Goal: Task Accomplishment & Management: Manage account settings

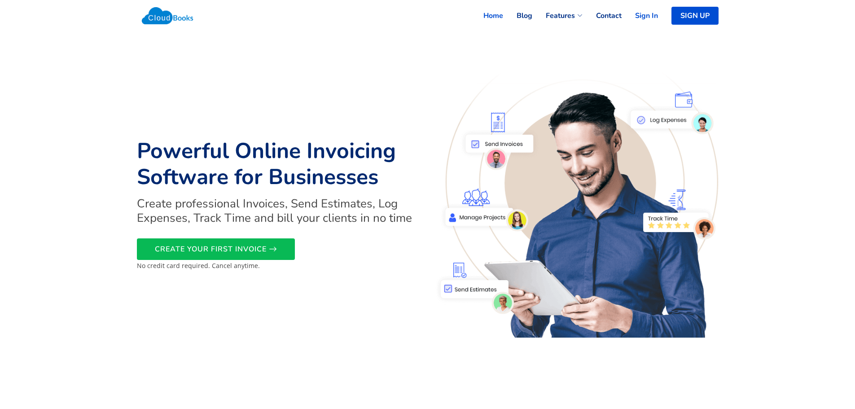
click at [638, 15] on link "Sign In" at bounding box center [639, 16] width 36 height 20
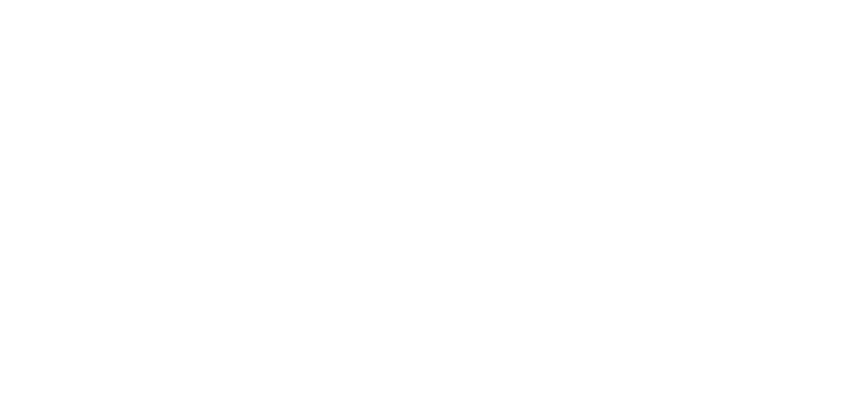
select select "90"
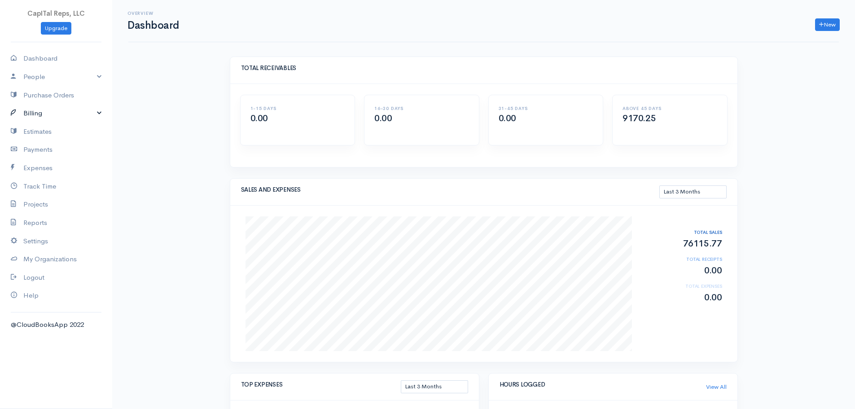
click at [42, 122] on link "Billing" at bounding box center [56, 113] width 112 height 18
click at [60, 139] on link "Invoice" at bounding box center [56, 130] width 112 height 16
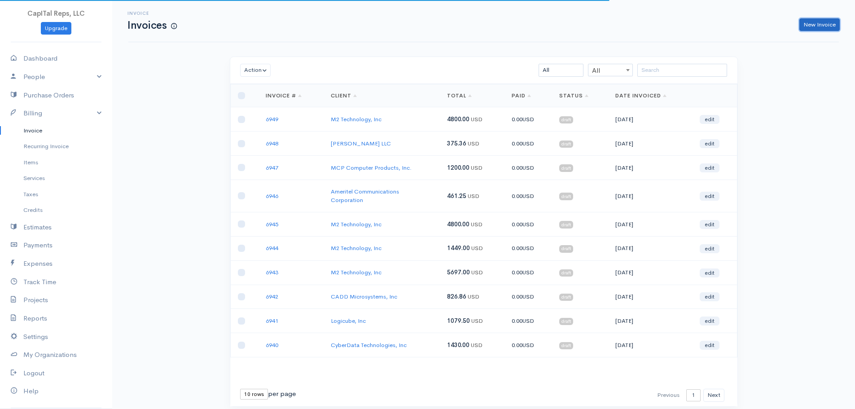
click at [802, 26] on link "New Invoice" at bounding box center [819, 24] width 40 height 13
select select "[GEOGRAPHIC_DATA]"
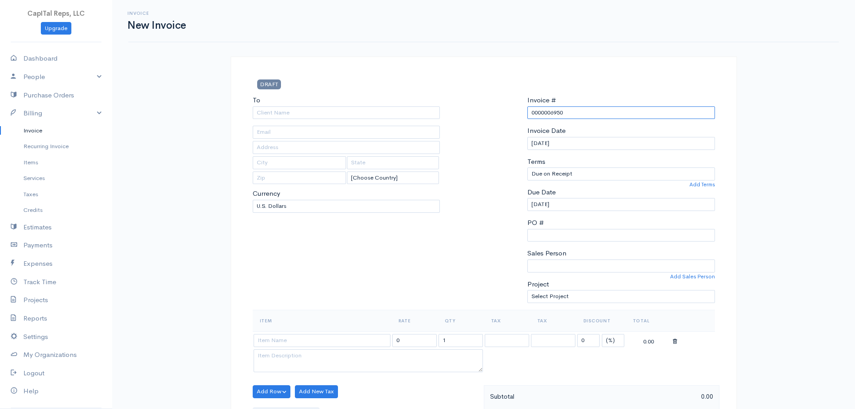
click at [553, 119] on input "0000006950" at bounding box center [621, 112] width 188 height 13
drag, startPoint x: 558, startPoint y: 132, endPoint x: 523, endPoint y: 129, distance: 35.2
click at [523, 129] on div "Invoice # 0000006950 Invoice Date [DATE] Terms Due on Receipt After 7 days Afte…" at bounding box center [621, 202] width 197 height 214
type input "6950"
click at [354, 119] on input "To" at bounding box center [347, 112] width 188 height 13
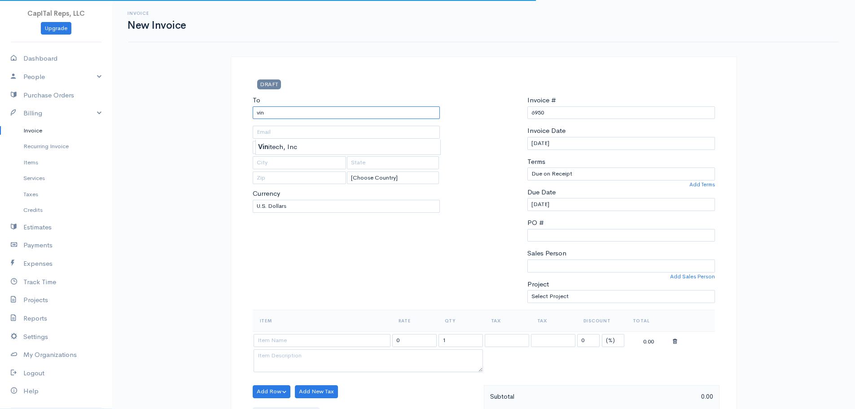
type input "Vinitech, Inc"
click at [316, 145] on body "CapITal Reps, LLC Upgrade Dashboard People Clients Vendors Staff Users Purchase…" at bounding box center [427, 406] width 855 height 812
type input "[STREET_ADDRESS]"
type input "Reston"
type input "VA"
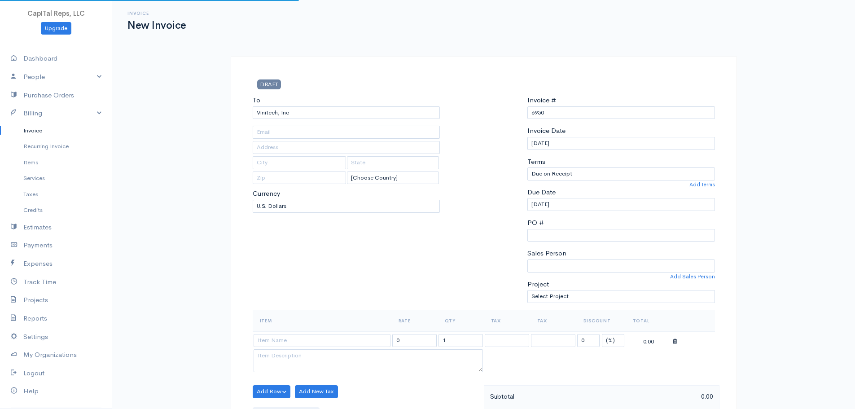
type input "20190"
click at [550, 180] on select "Due on Receipt After 7 days After 15 days After 30 days After 45 days After 60 …" at bounding box center [621, 173] width 188 height 13
select select "20"
click at [527, 180] on select "Due on Receipt After 7 days After 15 days After 30 days After 45 days After 60 …" at bounding box center [621, 173] width 188 height 13
type input "[DATE]"
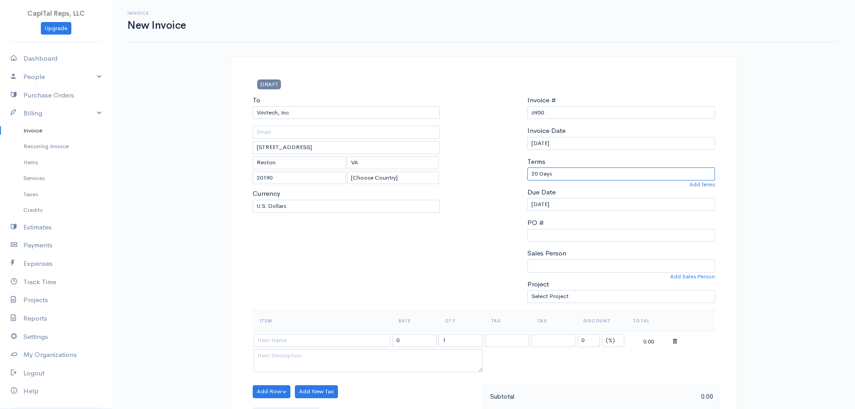
scroll to position [194, 0]
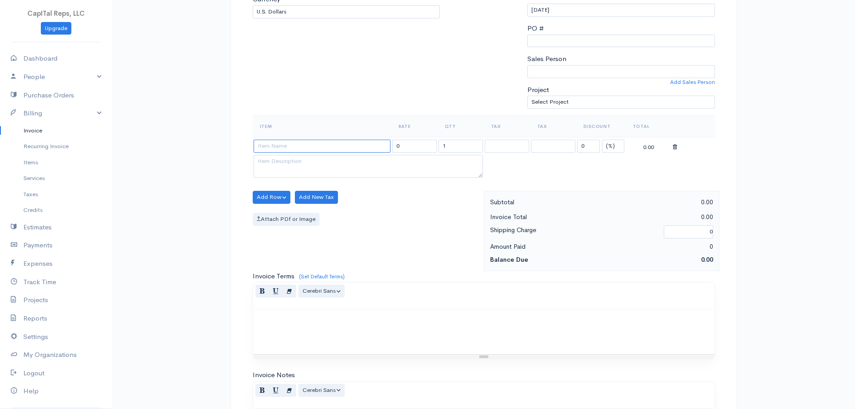
click at [296, 153] on input at bounding box center [321, 146] width 137 height 13
click at [299, 178] on textarea at bounding box center [367, 166] width 229 height 23
type input "[DATE], [DATE] and [DATE]"
type input "120.00"
type textarea "Draft and submit 24 HPE Adds via FAStLane; revised ALL CSPs for TDR, edit Tech …"
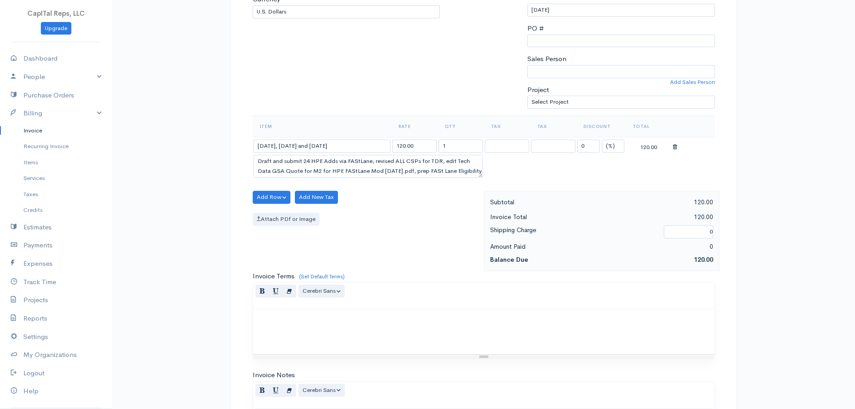
click at [303, 217] on body "CapITal Reps, LLC Upgrade Dashboard People Clients Vendors Staff Users Purchase…" at bounding box center [427, 212] width 855 height 812
drag, startPoint x: 368, startPoint y: 209, endPoint x: 290, endPoint y: 204, distance: 78.2
click at [290, 153] on input "[DATE], [DATE] and [DATE]" at bounding box center [321, 146] width 137 height 13
type input "[DATE]"
click at [315, 225] on body "CapITal Reps, LLC Upgrade Dashboard People Clients Vendors Staff Users Purchase…" at bounding box center [427, 212] width 855 height 812
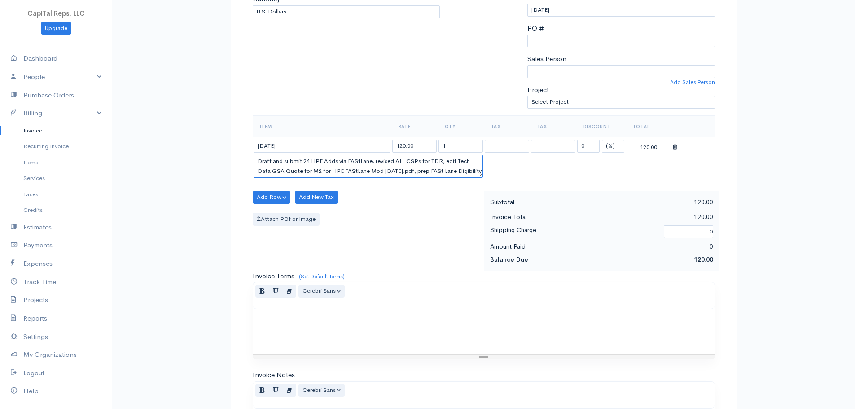
click at [316, 178] on textarea "Draft and submit 24 HPE Adds via FAStLane; revised ALL CSPs for TDR, edit Tech …" at bounding box center [367, 166] width 229 height 23
paste textarea "GSA MAS PPT with 1,772 Proofpoint adds"
type textarea "Draft GSA MAS PPT with 1,772 Proofpoint adds"
click at [451, 153] on input "1" at bounding box center [460, 146] width 44 height 13
drag, startPoint x: 461, startPoint y: 205, endPoint x: 441, endPoint y: 204, distance: 19.8
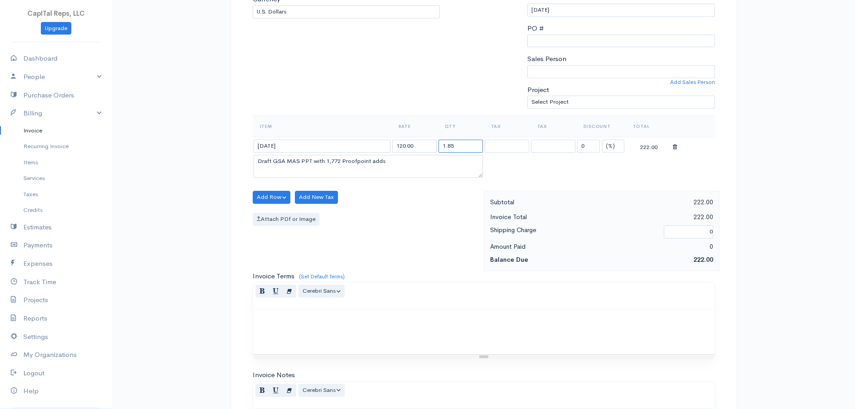
click at [441, 153] on input "1.85" at bounding box center [460, 146] width 44 height 13
type input "2.15"
click at [280, 204] on button "Add Row" at bounding box center [272, 197] width 38 height 13
click at [289, 226] on link "Add Item Row" at bounding box center [288, 218] width 71 height 16
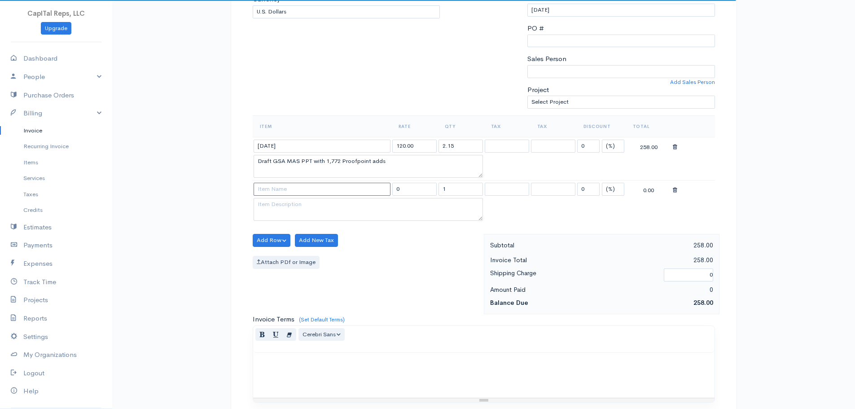
click at [313, 196] on input at bounding box center [321, 189] width 137 height 13
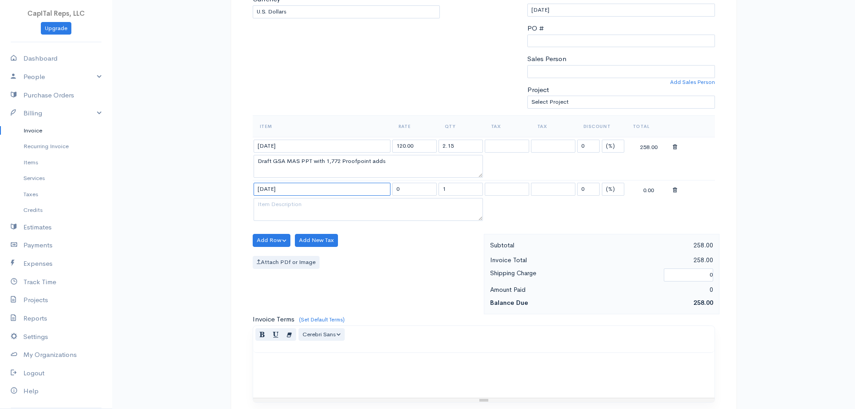
type input "[DATE]"
click at [319, 221] on textarea at bounding box center [367, 209] width 229 height 23
click at [331, 221] on textarea at bounding box center [367, 209] width 229 height 23
click at [313, 221] on textarea at bounding box center [367, 209] width 229 height 23
paste textarea "Draft cover letter for 1,772 Proofpoint adds"
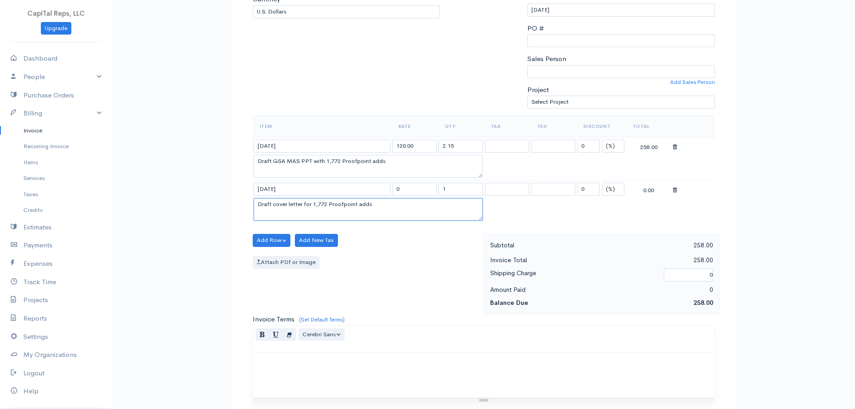
type textarea "Draft cover letter for 1,772 Proofpoint adds"
drag, startPoint x: 455, startPoint y: 260, endPoint x: 442, endPoint y: 258, distance: 13.6
click at [442, 196] on input "1" at bounding box center [460, 189] width 44 height 13
type input ".65"
click at [413, 221] on textarea "Draft cover letter for 1,772 Proofpoint adds" at bounding box center [367, 209] width 229 height 23
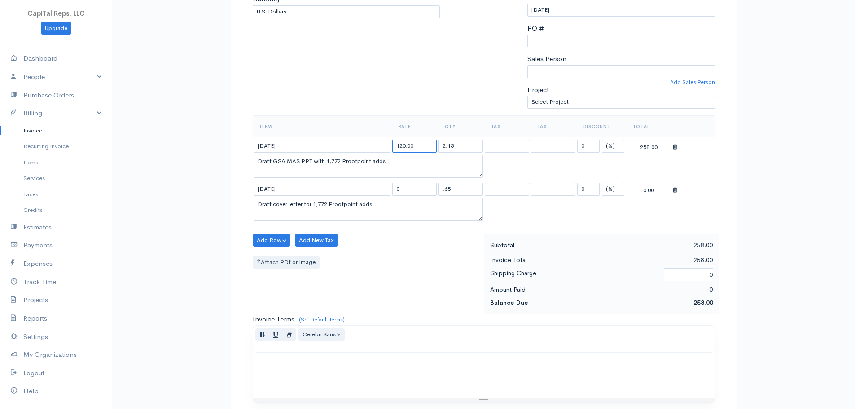
drag, startPoint x: 424, startPoint y: 211, endPoint x: 388, endPoint y: 208, distance: 36.0
click at [388, 154] on tr "[DATE] 120.00 2.15 0 (%) Flat 258.00" at bounding box center [484, 145] width 462 height 17
type input "165"
click at [389, 196] on input "[DATE]" at bounding box center [321, 189] width 137 height 13
drag, startPoint x: 407, startPoint y: 258, endPoint x: 394, endPoint y: 259, distance: 13.5
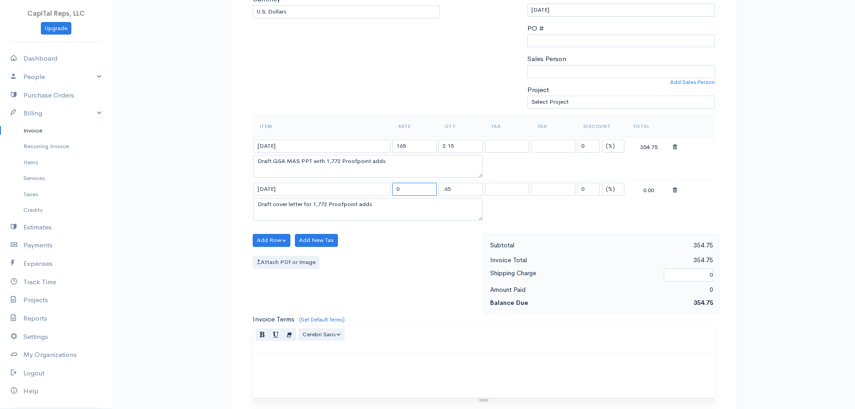
click at [394, 196] on input "0" at bounding box center [414, 189] width 44 height 13
type input "165"
click at [281, 247] on button "Add Row" at bounding box center [272, 240] width 38 height 13
click at [297, 269] on link "Add Item Row" at bounding box center [288, 261] width 71 height 16
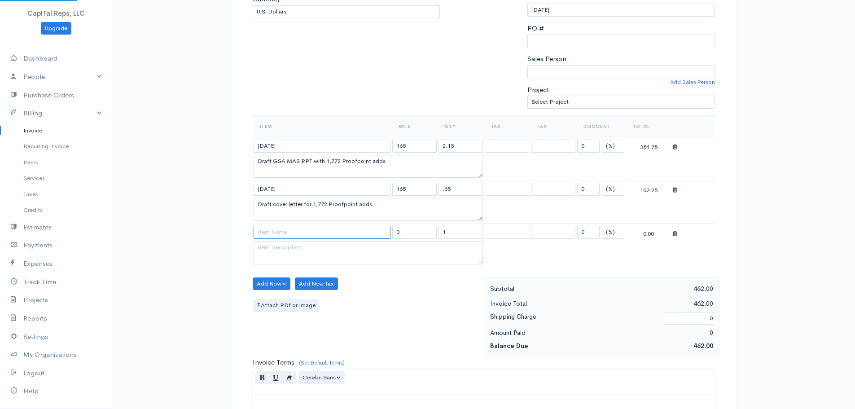
click at [315, 239] on input at bounding box center [321, 232] width 137 height 13
type input "[DATE]"
click at [317, 264] on textarea at bounding box center [367, 252] width 229 height 23
paste textarea "Prep other docs for 1772 Adds and submit under eMod TSNCTUT6 - 10 Docs"
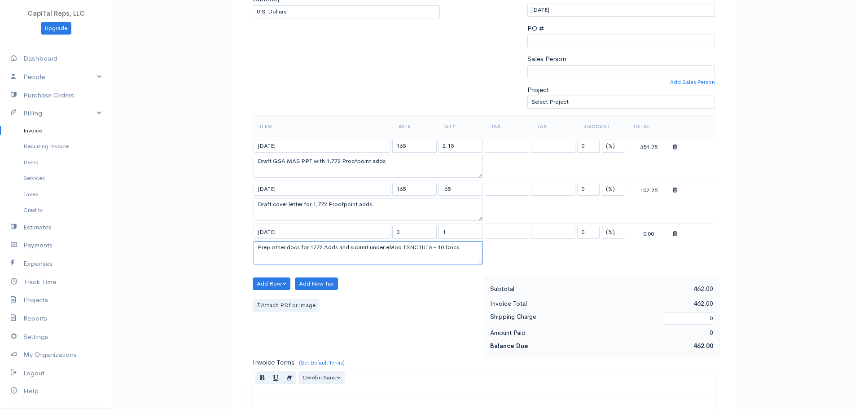
type textarea "Prep other docs for 1772 Adds and submit under eMod TSNCTUT6 - 10 Docs"
click at [443, 239] on input "1" at bounding box center [460, 232] width 44 height 13
type input "3.65"
drag, startPoint x: 410, startPoint y: 311, endPoint x: 399, endPoint y: 312, distance: 11.3
click at [399, 239] on input "0" at bounding box center [414, 232] width 44 height 13
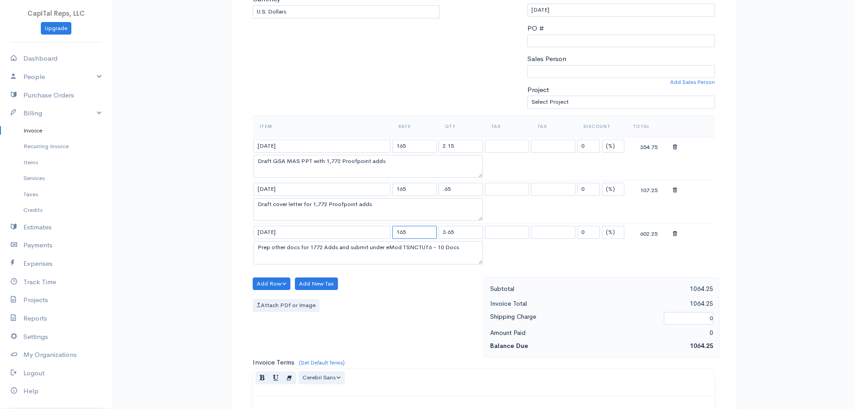
type input "165"
click at [372, 264] on textarea "Prep other docs for 1772 Adds and submit under eMod TSNCTUT6 - 10 Docs" at bounding box center [367, 252] width 229 height 23
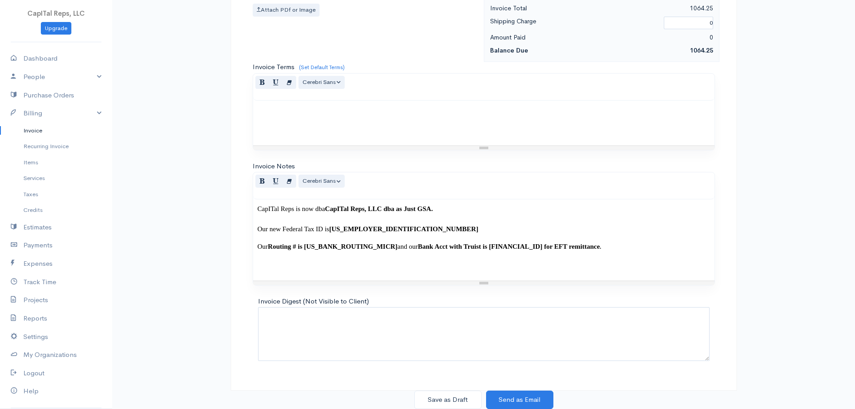
scroll to position [629, 0]
click at [451, 391] on button "Save as Draft" at bounding box center [447, 399] width 67 height 18
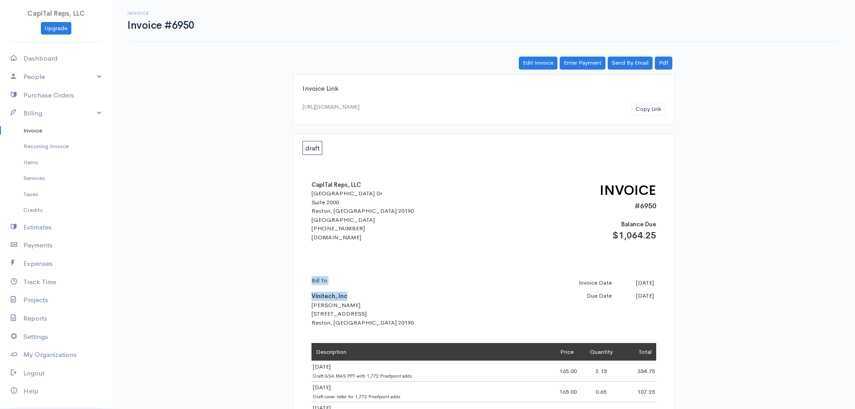
drag, startPoint x: 352, startPoint y: 320, endPoint x: 310, endPoint y: 319, distance: 41.7
click at [310, 319] on div "CapITal Reps, LLC [STREET_ADDRESS] [PHONE_NUMBER] [DOMAIN_NAME] INVOICE #6950 B…" at bounding box center [483, 373] width 362 height 441
copy div "Bill To Vinitech, Inc"
click at [419, 308] on div "Bill To Vinitech, Inc [PERSON_NAME] [STREET_ADDRESS]" at bounding box center [389, 301] width 157 height 51
drag, startPoint x: 348, startPoint y: 321, endPoint x: 308, endPoint y: 323, distance: 40.0
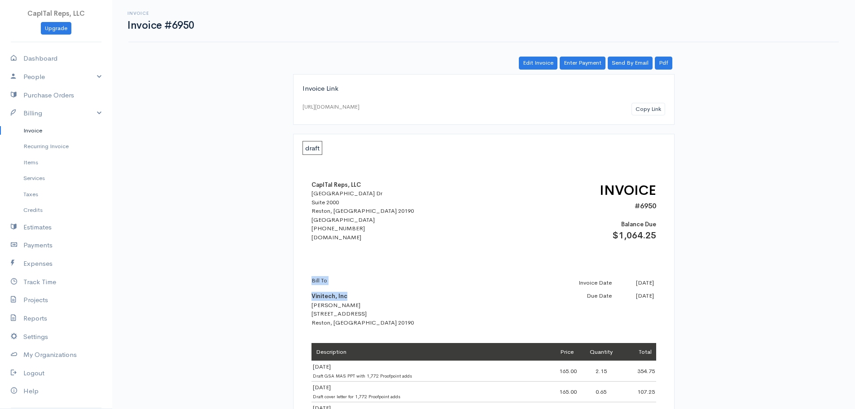
click at [308, 323] on div "CapITal Reps, LLC [STREET_ADDRESS] [PHONE_NUMBER] [DOMAIN_NAME] INVOICE #6950 B…" at bounding box center [483, 373] width 362 height 441
click at [366, 325] on div "Bill To Vinitech, Inc [PERSON_NAME] [STREET_ADDRESS]" at bounding box center [389, 301] width 157 height 51
drag, startPoint x: 349, startPoint y: 320, endPoint x: 311, endPoint y: 323, distance: 38.7
click at [311, 323] on div "Bill To Vinitech, Inc [PERSON_NAME] [STREET_ADDRESS]" at bounding box center [389, 301] width 157 height 51
copy b "Vinitech, Inc"
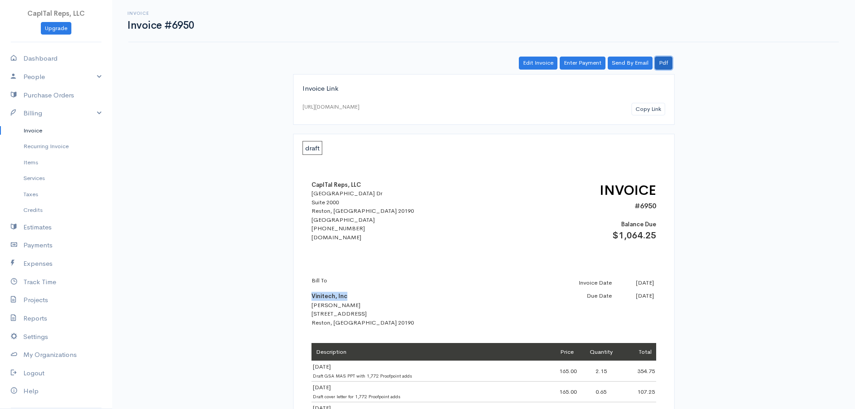
click at [660, 70] on link "Pdf" at bounding box center [663, 63] width 17 height 13
click at [51, 139] on link "Invoice" at bounding box center [56, 130] width 112 height 16
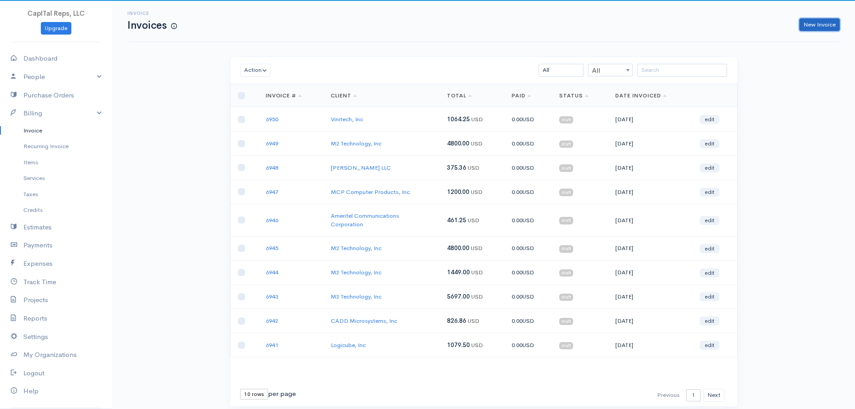
click at [800, 30] on link "New Invoice" at bounding box center [819, 24] width 40 height 13
select select "[GEOGRAPHIC_DATA]"
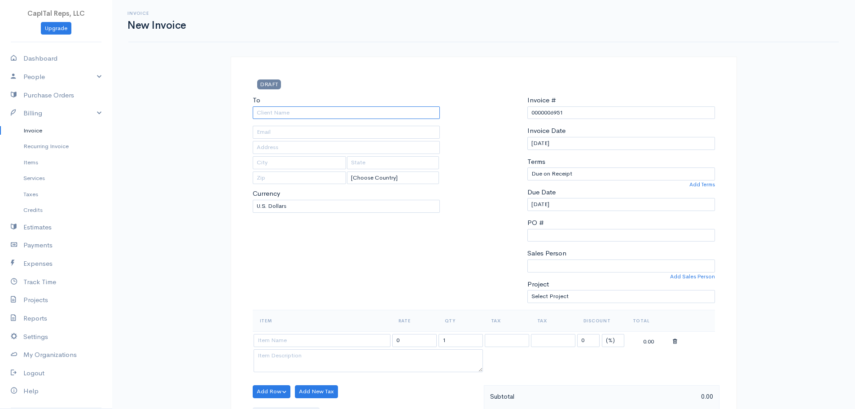
click at [329, 119] on input "To" at bounding box center [347, 112] width 188 height 13
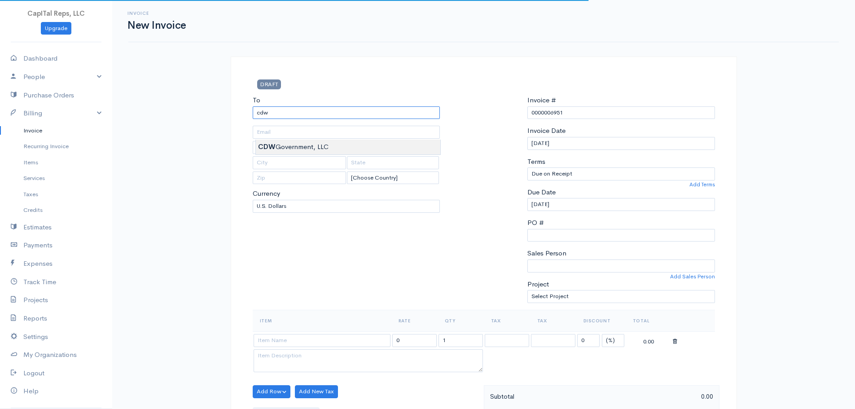
type input "CDW Government, LLC"
type input "[STREET_ADDRESS][PERSON_NAME]"
type input "Reston"
type input "VA"
type input "20171"
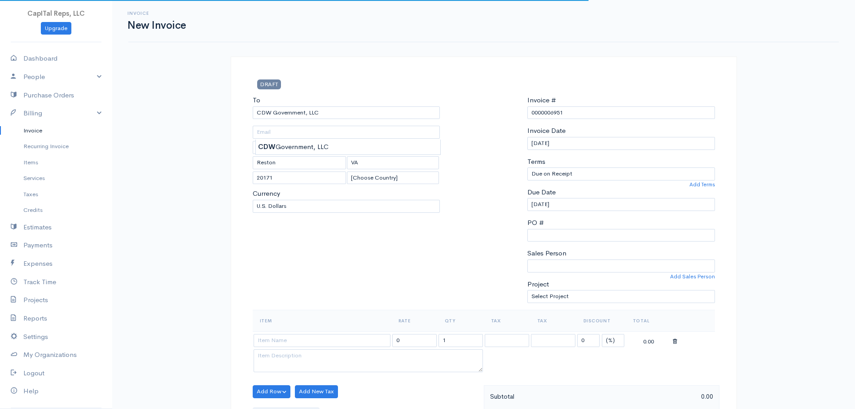
click at [329, 148] on body "CapITal Reps, LLC Upgrade Dashboard People Clients Vendors Staff Users Purchase…" at bounding box center [427, 406] width 855 height 812
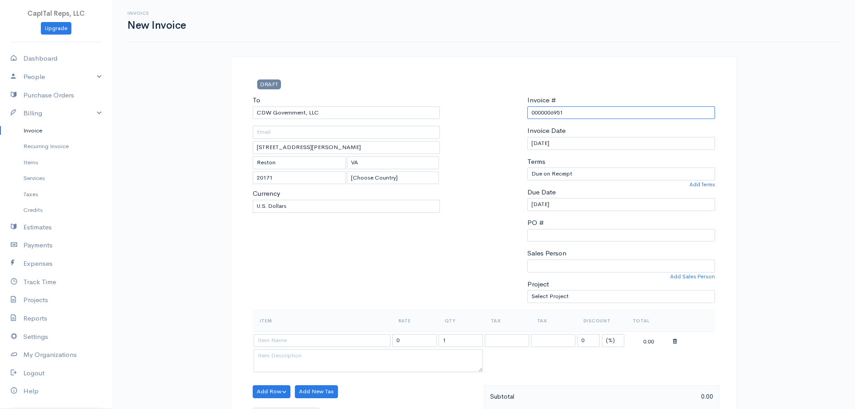
drag, startPoint x: 556, startPoint y: 133, endPoint x: 524, endPoint y: 137, distance: 32.6
click at [524, 137] on div "Invoice # 0000006951 Invoice Date [DATE] Terms Due on Receipt After 7 days Afte…" at bounding box center [621, 202] width 197 height 214
type input "6951"
click at [545, 180] on select "Due on Receipt After 7 days After 15 days After 30 days After 45 days After 60 …" at bounding box center [621, 173] width 188 height 13
select select "45"
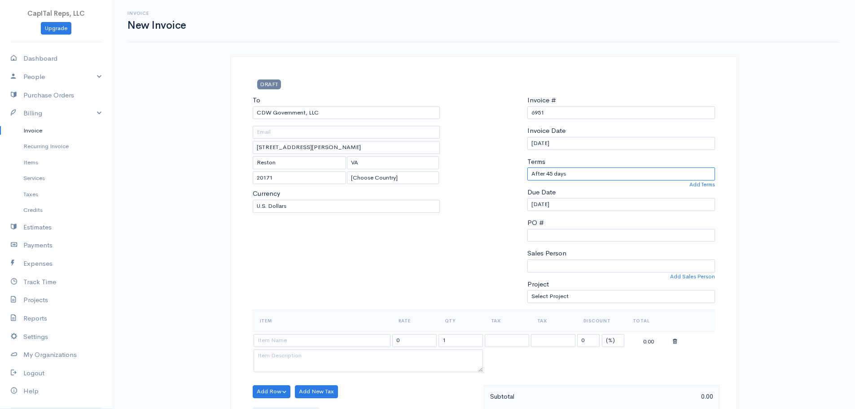
click at [527, 180] on select "Due on Receipt After 7 days After 15 days After 30 days After 45 days After 60 …" at bounding box center [621, 173] width 188 height 13
type input "[DATE]"
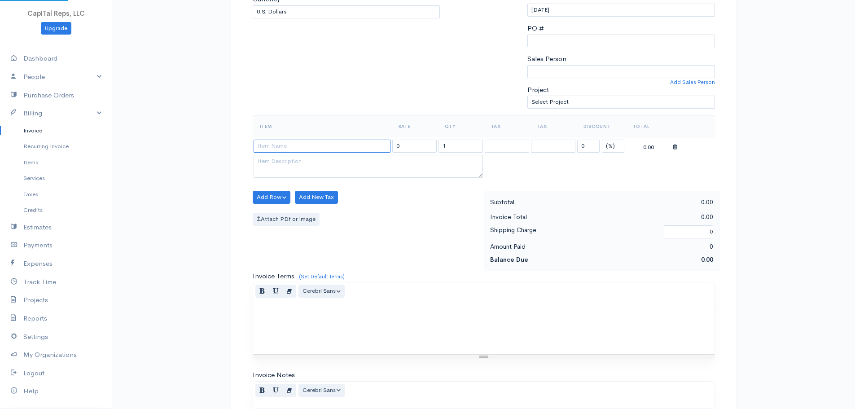
click at [286, 153] on input at bounding box center [321, 146] width 137 height 13
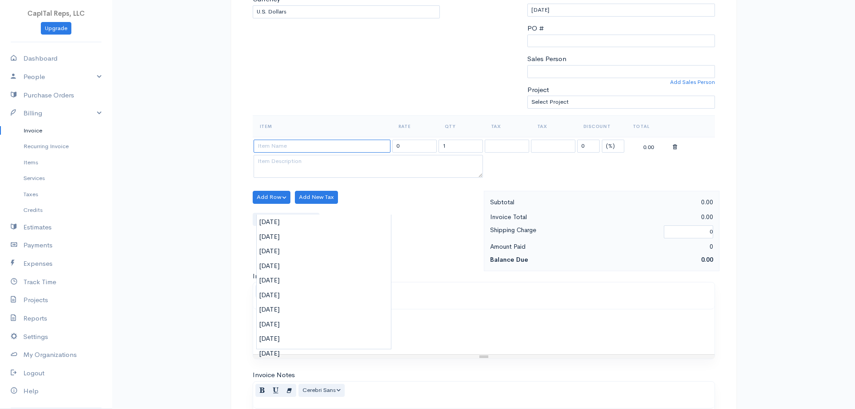
drag, startPoint x: 285, startPoint y: 206, endPoint x: 270, endPoint y: 206, distance: 15.3
click at [270, 153] on input at bounding box center [321, 146] width 137 height 13
paste input "[DATE] and [DATE]"
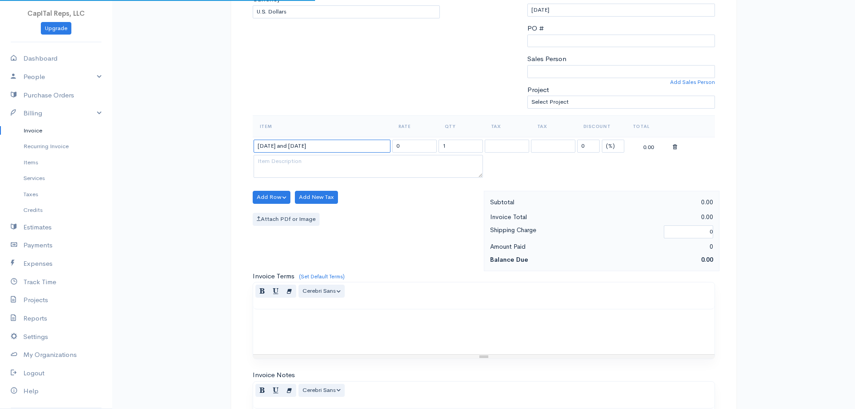
type input "[DATE] and [DATE]"
click at [359, 178] on textarea at bounding box center [367, 166] width 229 height 23
click at [367, 178] on textarea at bounding box center [367, 166] width 229 height 23
paste textarea "Prep and submit 42 Kanguru Deletes eMod QMEGVDN2"
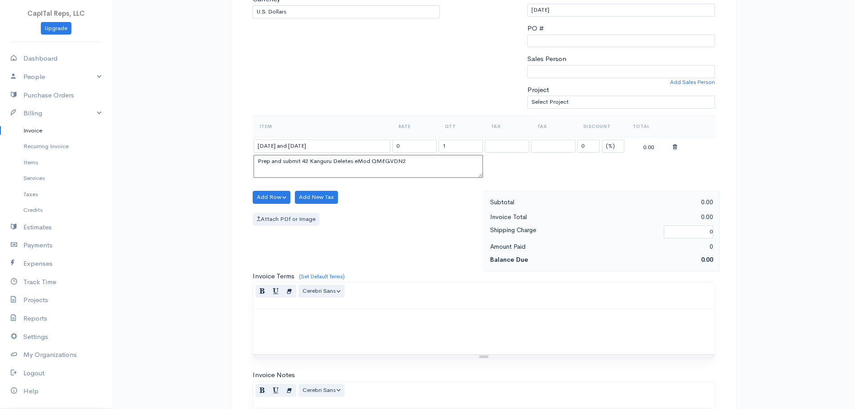
type textarea "Prep and submit 42 Kanguru Deletes eMod QMEGVDN2"
click at [401, 153] on input "0" at bounding box center [414, 146] width 44 height 13
drag, startPoint x: 451, startPoint y: 206, endPoint x: 441, endPoint y: 206, distance: 9.9
click at [441, 153] on input "1" at bounding box center [460, 146] width 44 height 13
type input "2.1"
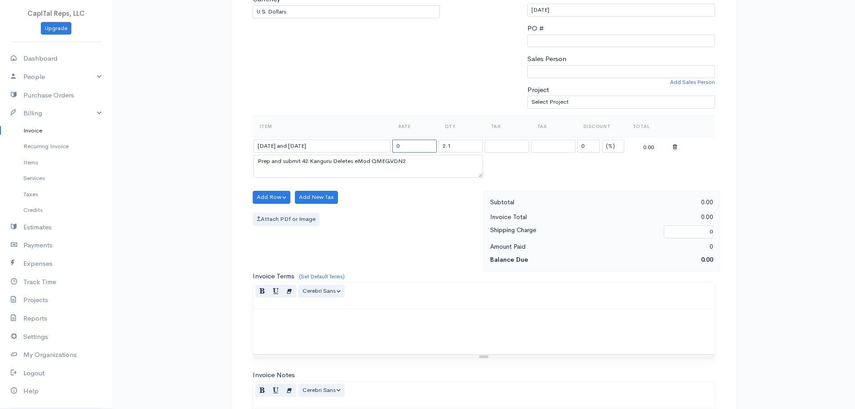
drag, startPoint x: 407, startPoint y: 206, endPoint x: 391, endPoint y: 209, distance: 16.5
click at [391, 154] on tr "[DATE] and [DATE] 0 2.1 0 (%) Flat 0.00" at bounding box center [484, 145] width 462 height 17
type input "150"
click at [289, 204] on button "Add Row" at bounding box center [272, 197] width 38 height 13
click at [295, 226] on link "Add Item Row" at bounding box center [288, 218] width 71 height 16
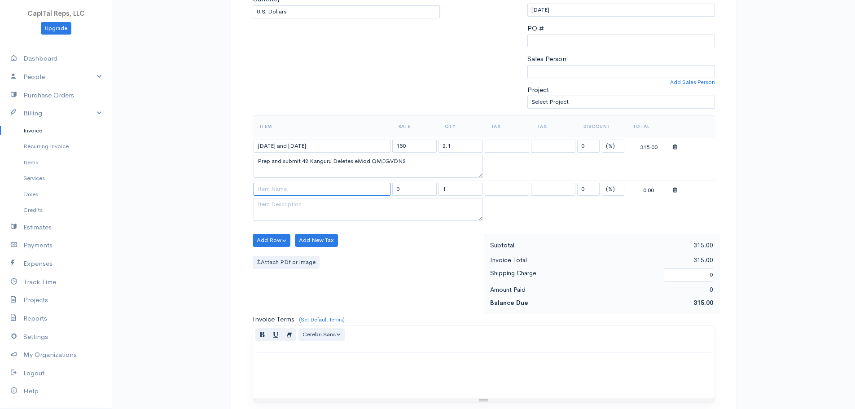
click at [294, 196] on input at bounding box center [321, 189] width 137 height 13
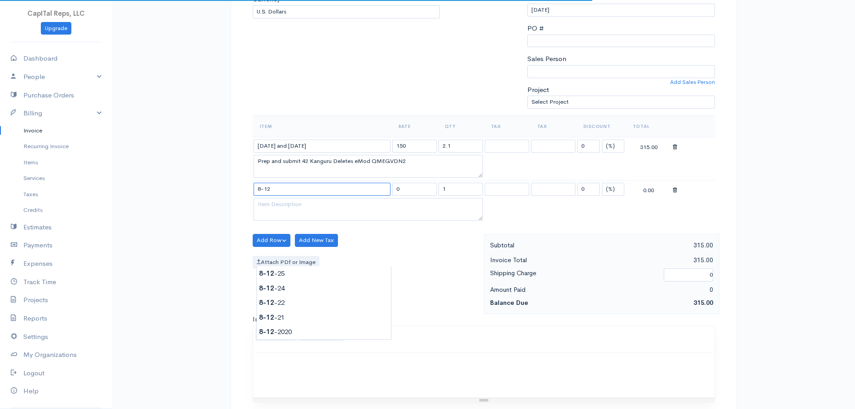
type input "[DATE]"
type input "165.00"
click at [297, 274] on body "CapITal Reps, LLC Upgrade Dashboard People Clients Vendors Staff Users Purchase…" at bounding box center [427, 233] width 855 height 855
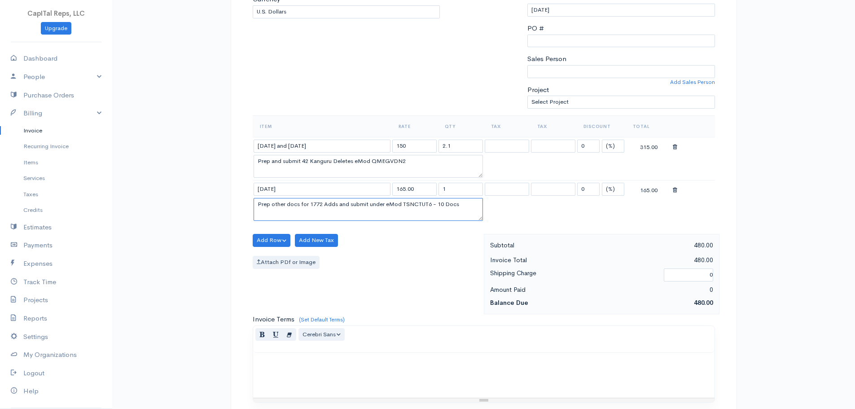
scroll to position [0, 0]
drag, startPoint x: 337, startPoint y: 292, endPoint x: 253, endPoint y: 273, distance: 86.4
click at [252, 234] on div "Item Rate Qty Tax Tax Discount Total [DATE] and [DATE] 150 2.1 0 (%) Flat 315.0…" at bounding box center [483, 174] width 471 height 119
paste textarea "Update CDW GSA with 42 Deletes"
type textarea "Update CDW GSA with 42 Deletes"
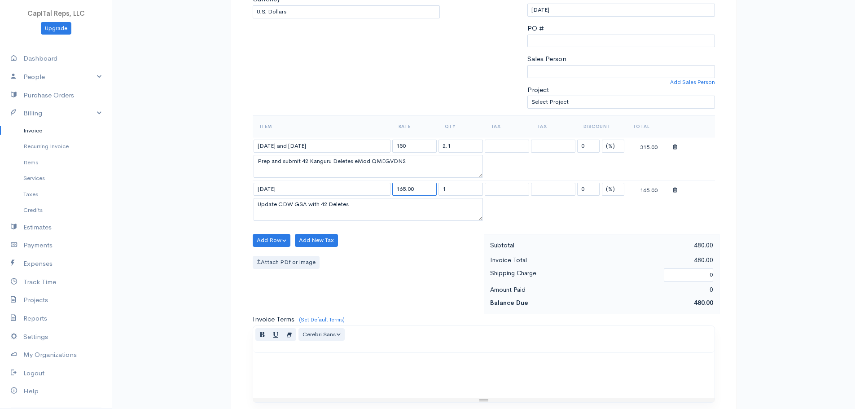
drag, startPoint x: 427, startPoint y: 260, endPoint x: 394, endPoint y: 260, distance: 32.8
click at [394, 196] on input "165.00" at bounding box center [414, 189] width 44 height 13
type input "150"
type input ".3"
click at [285, 247] on button "Add Row" at bounding box center [272, 240] width 38 height 13
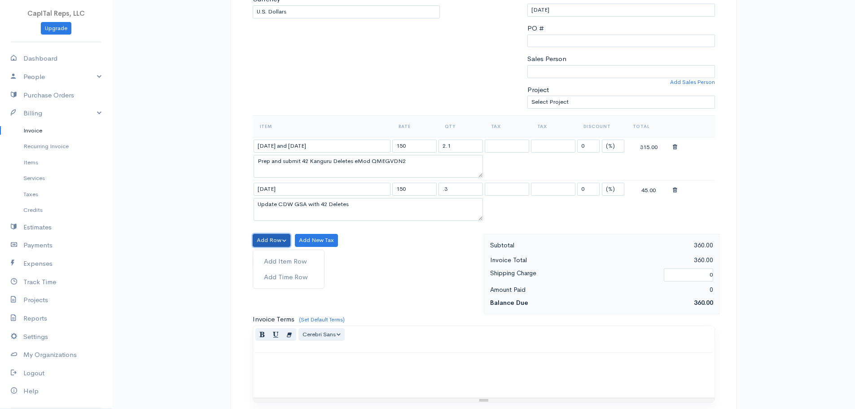
click at [286, 247] on button "Add Row" at bounding box center [272, 240] width 38 height 13
click at [283, 247] on button "Add Row" at bounding box center [272, 240] width 38 height 13
click at [292, 269] on link "Add Item Row" at bounding box center [288, 261] width 71 height 16
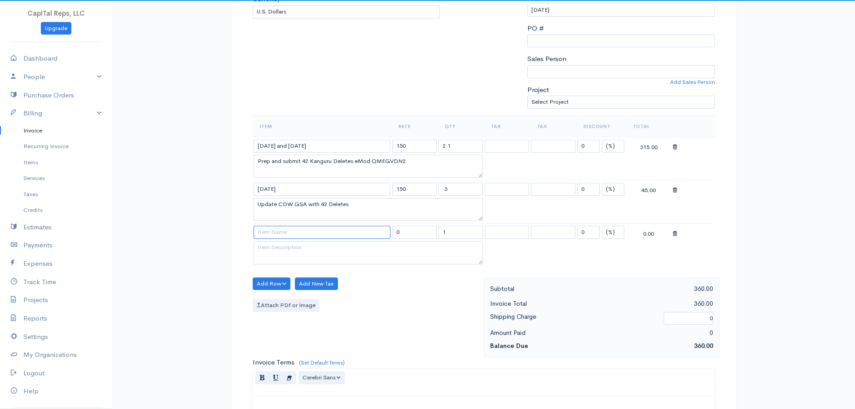
click at [291, 239] on input at bounding box center [321, 232] width 137 height 13
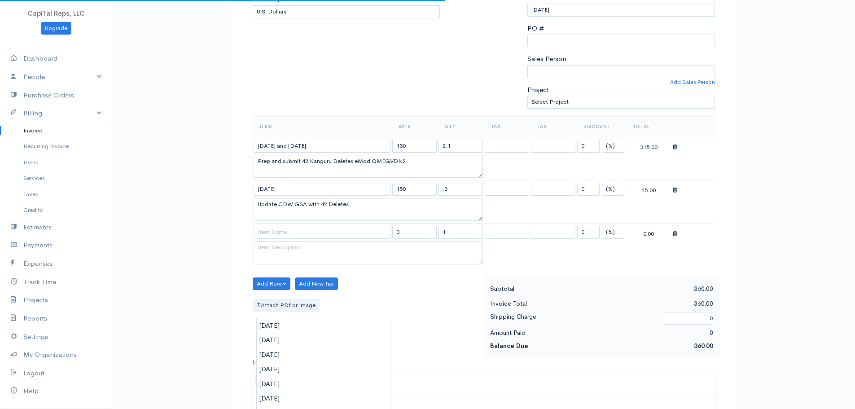
type input "[DATE]"
type input "165.00"
type textarea "Draft cover letter for 1,772 Proofpoint adds"
click at [294, 333] on body "CapITal Reps, LLC Upgrade Dashboard People Clients Vendors Staff Users Purchase…" at bounding box center [427, 255] width 855 height 898
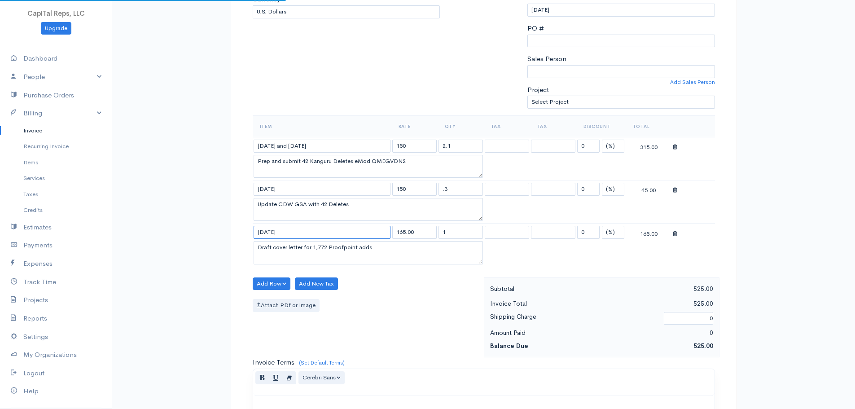
drag, startPoint x: 301, startPoint y: 311, endPoint x: 260, endPoint y: 309, distance: 41.3
click at [260, 239] on input "[DATE]" at bounding box center [321, 232] width 137 height 13
paste input "[DATE] and 8-12"
type input "[DATE] and [DATE]"
drag, startPoint x: 408, startPoint y: 328, endPoint x: 252, endPoint y: 330, distance: 156.1
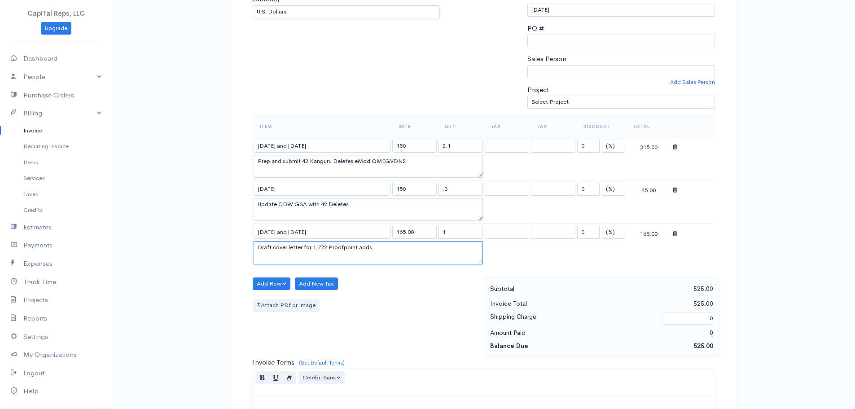
click at [246, 330] on div "DRAFT To CDW Government, LLC [STREET_ADDRESS][PERSON_NAME] [Choose Country] [GE…" at bounding box center [484, 273] width 506 height 823
paste textarea "Prep and submit 16 Kanguru Adds - eMod 9BBMHIKY - 7 Docs"
type textarea "Prep and submit 16 Kanguru Adds - eMod 9BBMHIKY - 7 Docs"
drag, startPoint x: 454, startPoint y: 307, endPoint x: 445, endPoint y: 309, distance: 9.1
click at [445, 239] on input "1" at bounding box center [460, 232] width 44 height 13
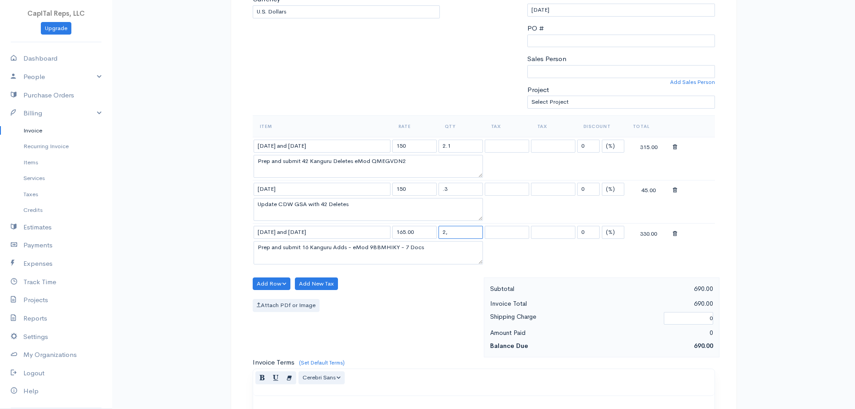
type input "2"
type input "."
type input "2.4"
click at [281, 290] on button "Add Row" at bounding box center [272, 283] width 38 height 13
click at [298, 249] on link "Add Item Row" at bounding box center [288, 241] width 71 height 16
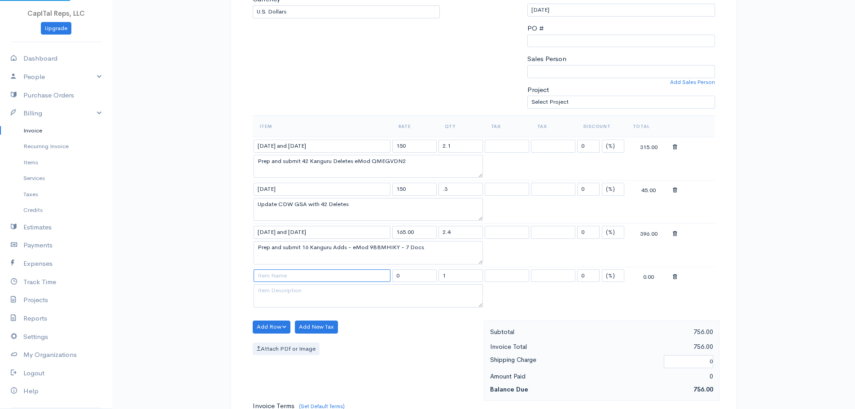
click at [325, 282] on input at bounding box center [321, 275] width 137 height 13
type input "[DATE]"
type input "165.00"
type textarea "Download Mod PS-0019 - eMod CH3B96HG for 1363 Vocera Price Increases) [DATE]"
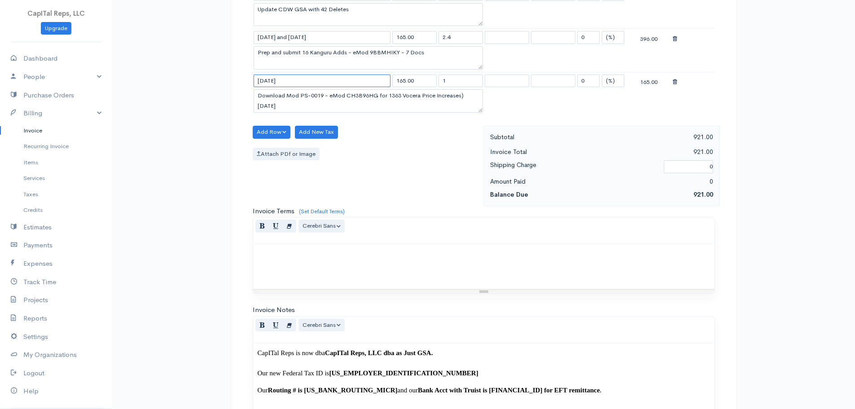
type input "[DATE]"
drag, startPoint x: 391, startPoint y: 194, endPoint x: 239, endPoint y: 192, distance: 151.7
click at [239, 192] on div "DRAFT To CDW Government, LLC [STREET_ADDRESS][PERSON_NAME] [Choose Country] [GE…" at bounding box center [484, 101] width 506 height 866
paste textarea "Prep and submit 28 Kanguru EPAs [DATE] has been sent to GSA - eMod -KQWA7S1L - …"
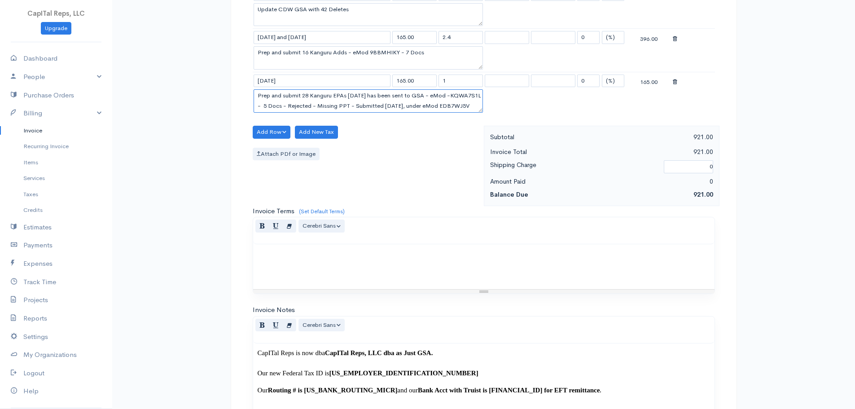
type textarea "Prep and submit 28 Kanguru EPAs [DATE] has been sent to GSA - eMod -KQWA7S1L - …"
drag, startPoint x: 450, startPoint y: 161, endPoint x: 440, endPoint y: 167, distance: 12.2
click at [440, 87] on input "1" at bounding box center [460, 80] width 44 height 13
type input "3.1"
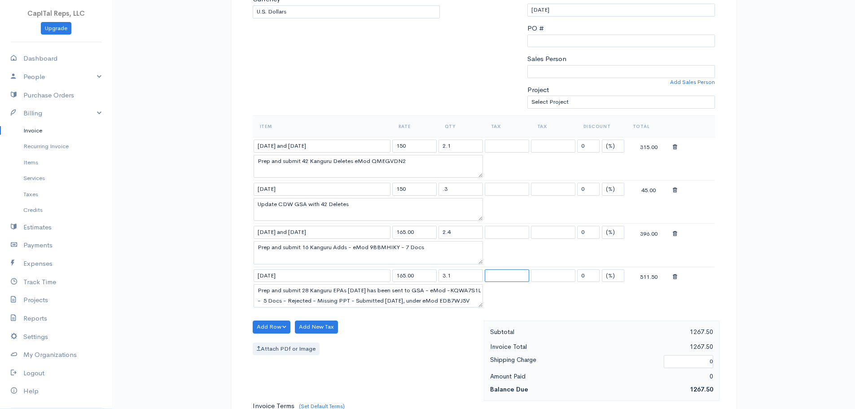
scroll to position [0, 0]
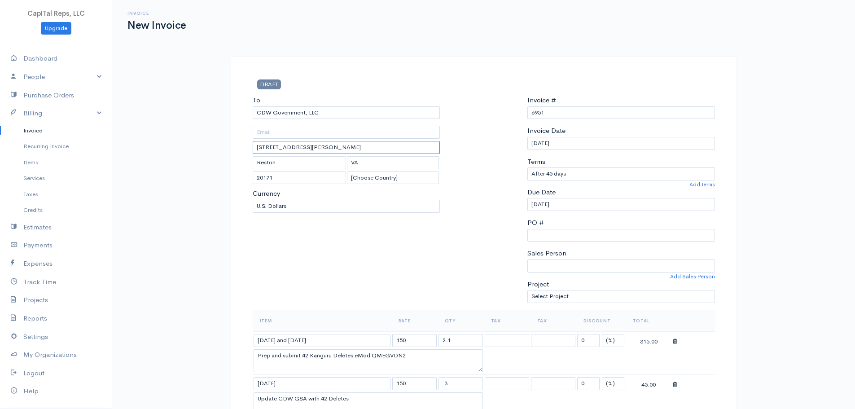
drag, startPoint x: 390, startPoint y: 172, endPoint x: 261, endPoint y: 178, distance: 129.3
click at [261, 154] on input "[STREET_ADDRESS][PERSON_NAME]" at bounding box center [347, 147] width 188 height 13
click at [399, 154] on input "[STREET_ADDRESS][PERSON_NAME]" at bounding box center [347, 147] width 188 height 13
drag, startPoint x: 398, startPoint y: 175, endPoint x: 255, endPoint y: 175, distance: 142.7
click at [255, 154] on input "[STREET_ADDRESS][PERSON_NAME]" at bounding box center [347, 147] width 188 height 13
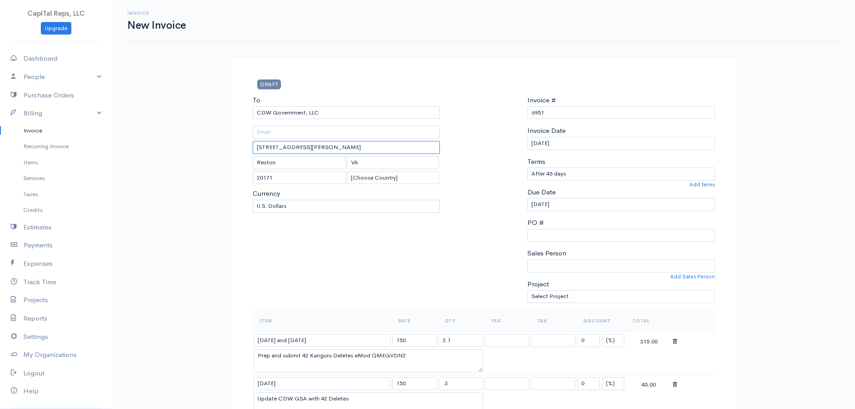
paste input "[STREET_ADDRESS]"
click at [276, 154] on input "[STREET_ADDRESS]" at bounding box center [347, 147] width 188 height 13
type input "[STREET_ADDRESS]"
drag, startPoint x: 270, startPoint y: 193, endPoint x: 242, endPoint y: 193, distance: 27.8
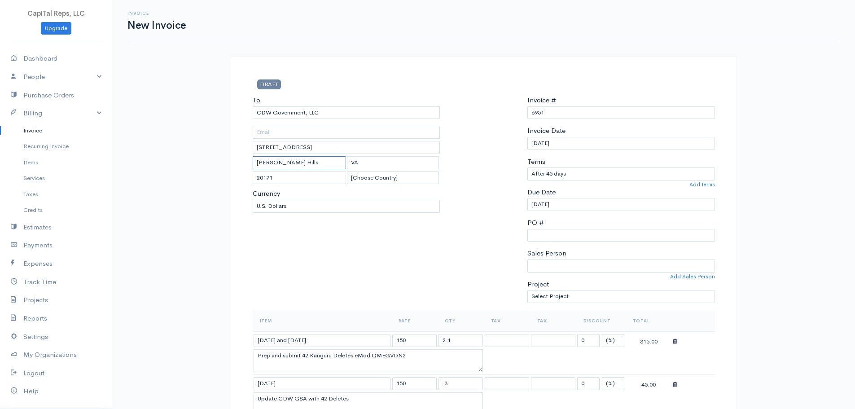
type input "[PERSON_NAME] Hills"
type input "IL"
drag, startPoint x: 297, startPoint y: 207, endPoint x: 248, endPoint y: 204, distance: 49.0
type input "60051"
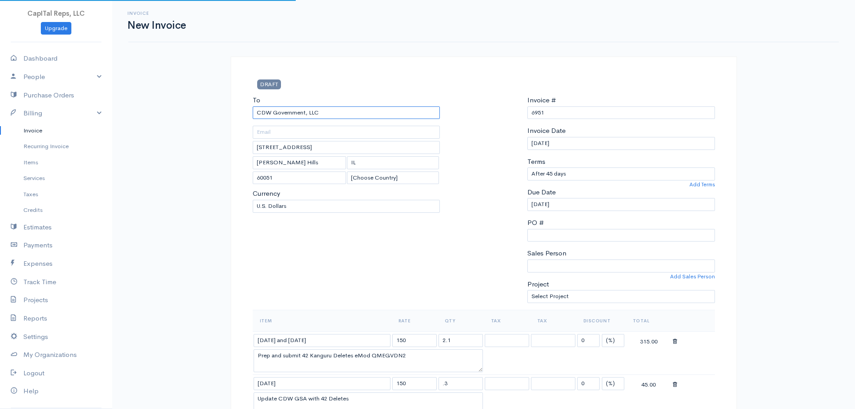
type input "[STREET_ADDRESS][PERSON_NAME]"
type input "Reston"
type input "VA"
type input "20171"
drag, startPoint x: 353, startPoint y: 129, endPoint x: 244, endPoint y: 135, distance: 109.2
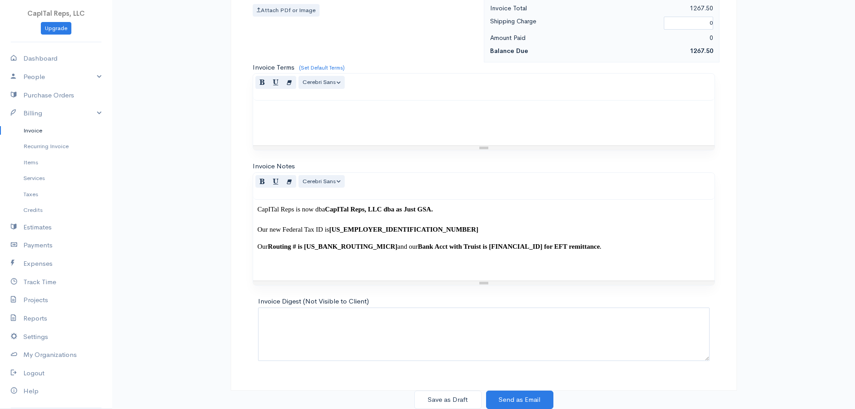
scroll to position [680, 0]
click at [450, 399] on button "Save as Draft" at bounding box center [447, 399] width 67 height 18
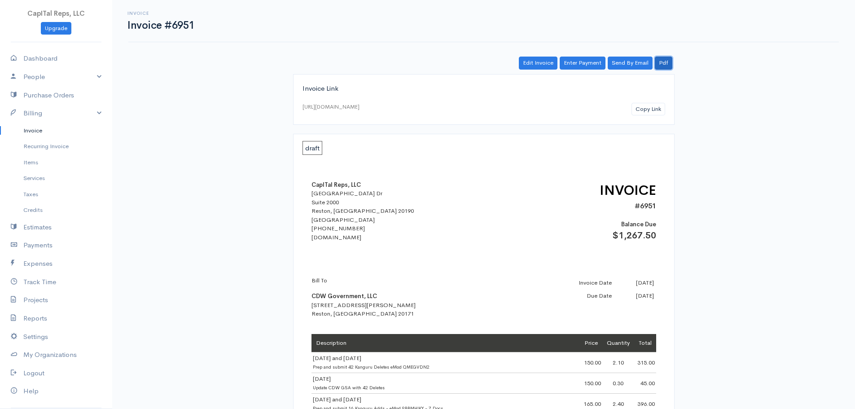
click at [663, 70] on link "Pdf" at bounding box center [663, 63] width 17 height 13
